Goal: Transaction & Acquisition: Purchase product/service

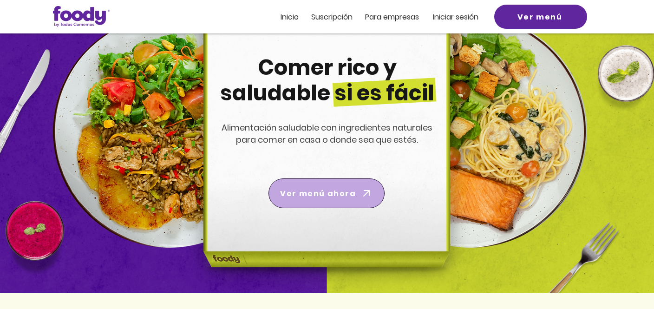
click at [308, 193] on span "Ver menú ahora" at bounding box center [318, 194] width 76 height 12
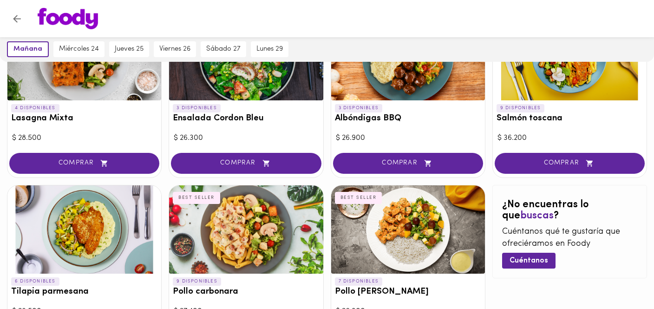
scroll to position [475, 0]
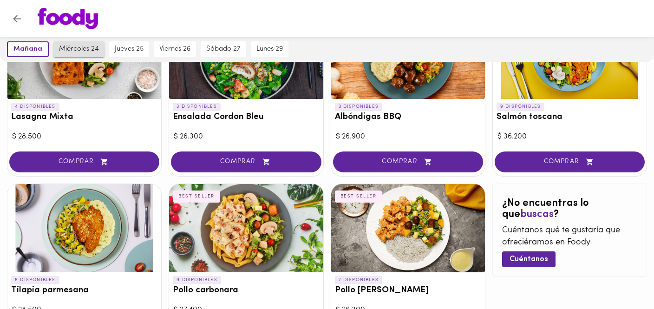
click at [83, 46] on span "miércoles 24" at bounding box center [79, 49] width 40 height 8
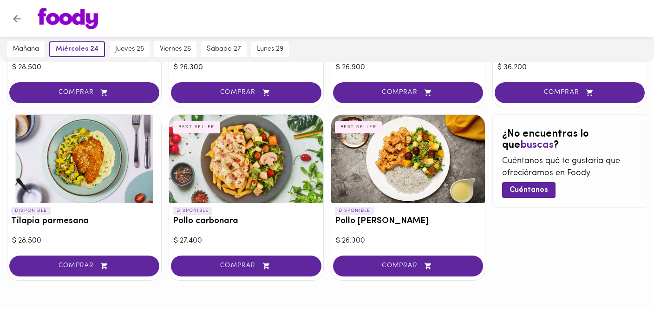
scroll to position [543, 0]
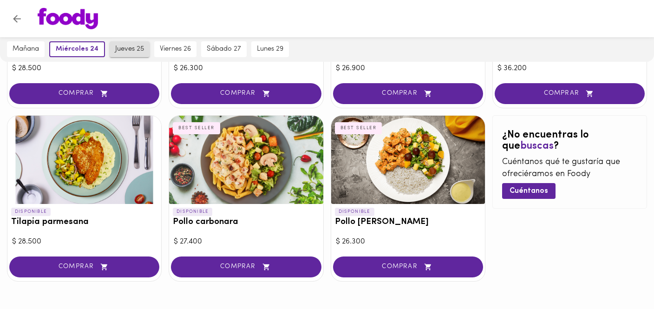
click at [131, 47] on span "jueves 25" at bounding box center [129, 49] width 29 height 8
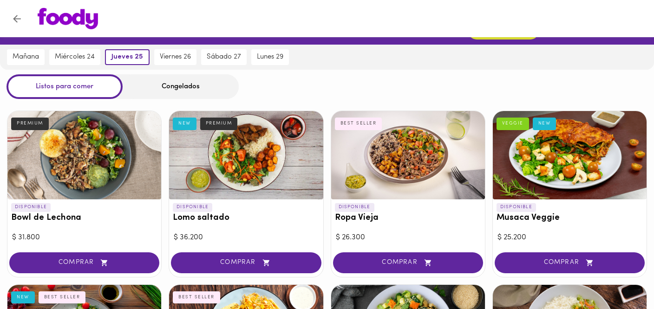
scroll to position [0, 0]
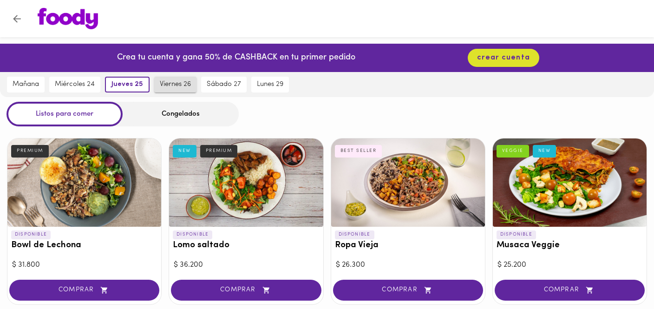
click at [177, 84] on span "viernes 26" at bounding box center [175, 84] width 31 height 8
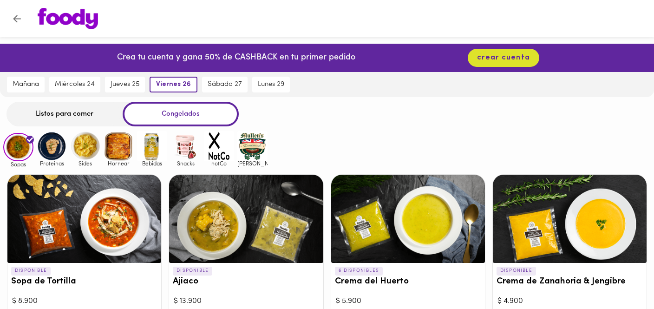
click at [80, 109] on div "Listos para comer" at bounding box center [65, 114] width 116 height 25
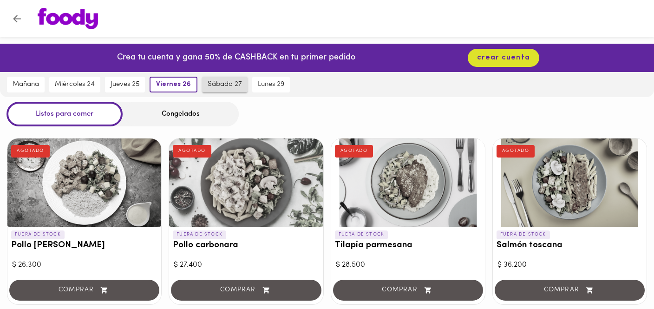
click at [229, 87] on span "sábado 27" at bounding box center [225, 84] width 34 height 8
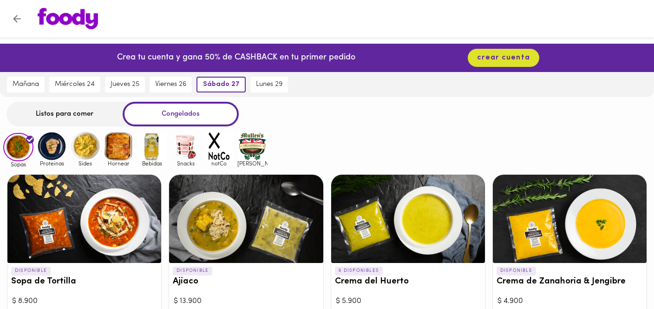
click at [92, 115] on div "Listos para comer" at bounding box center [65, 114] width 116 height 25
